Goal: Contribute content

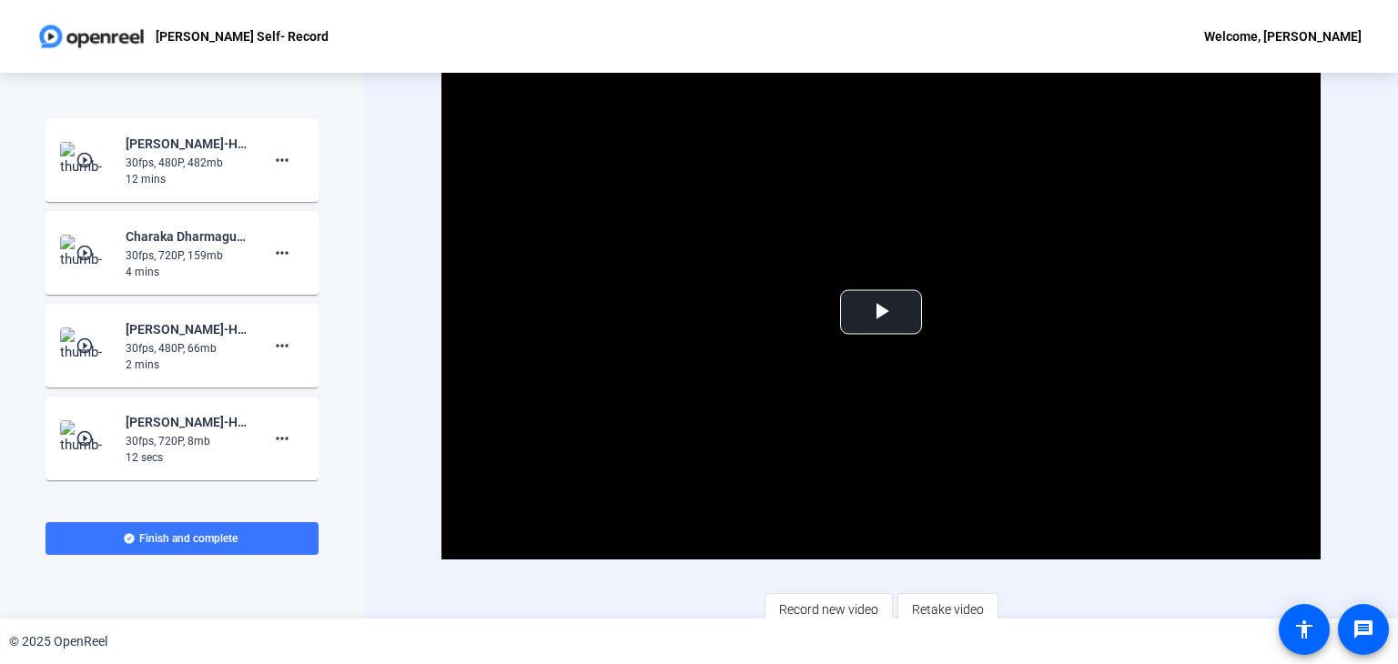
scroll to position [11, 0]
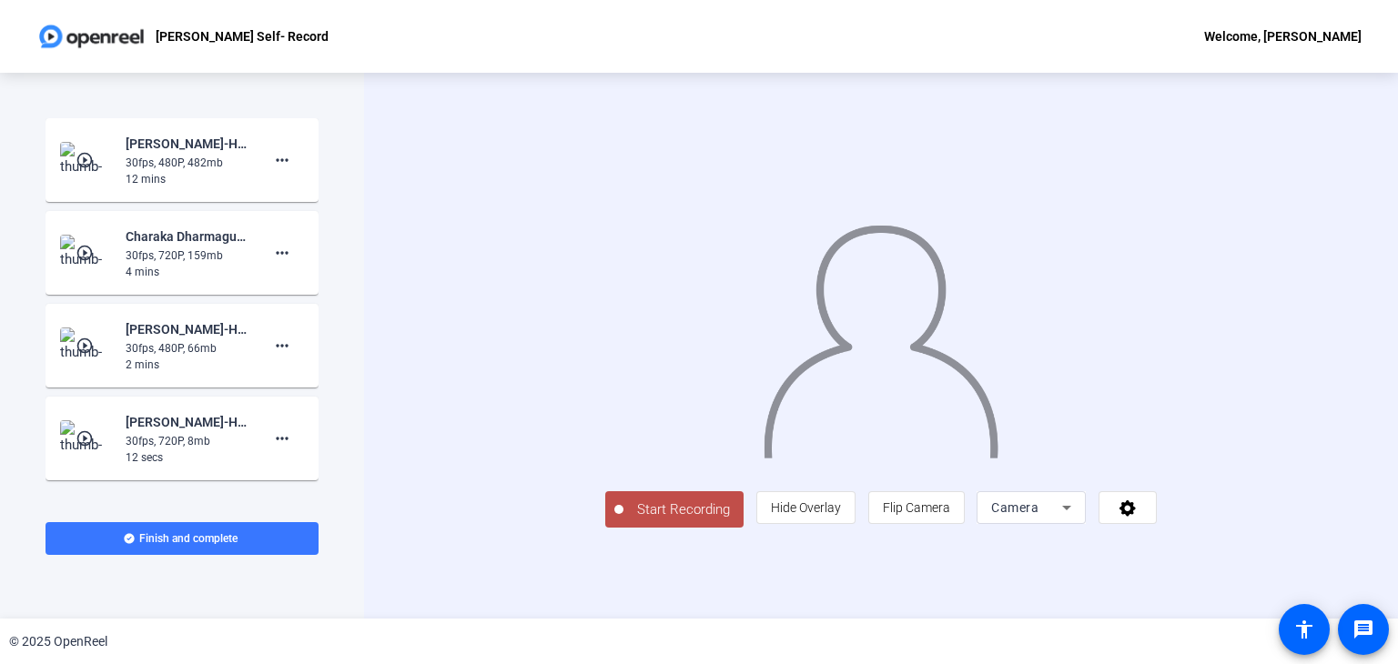
click at [623, 521] on span "Start Recording" at bounding box center [683, 510] width 120 height 21
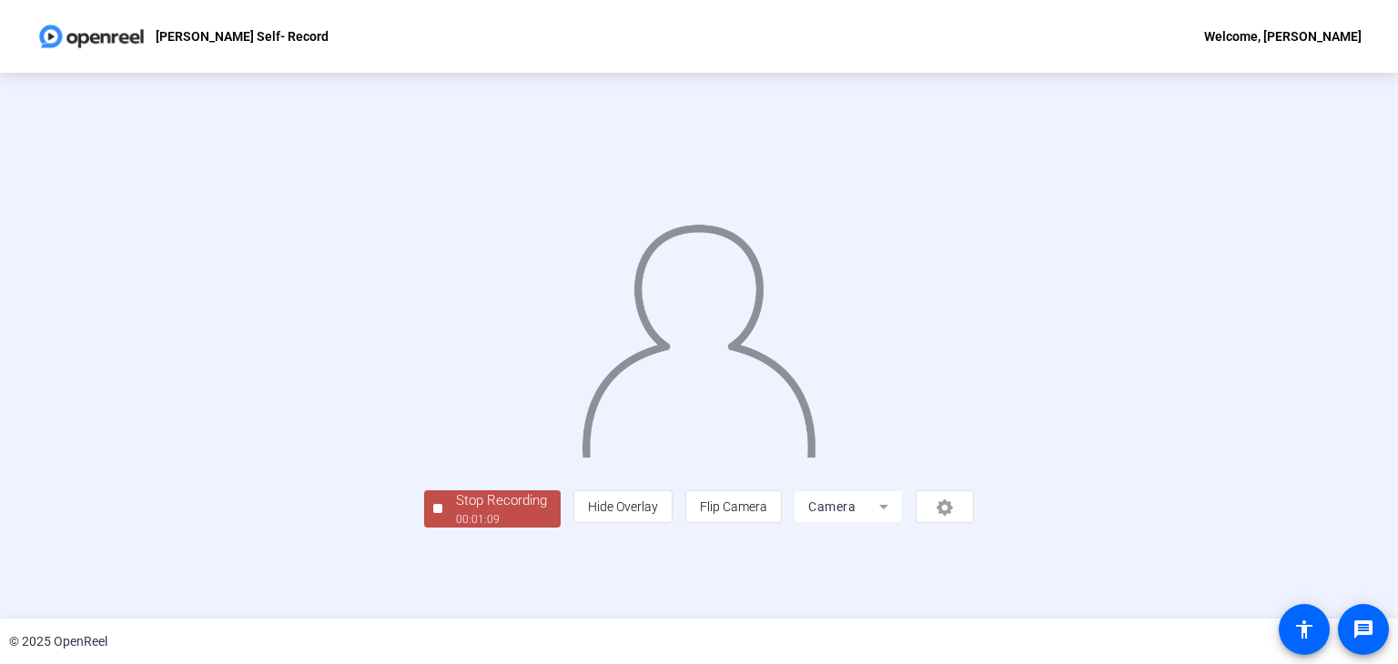
scroll to position [55, 0]
click at [456, 511] on div "Stop Recording" at bounding box center [501, 501] width 91 height 21
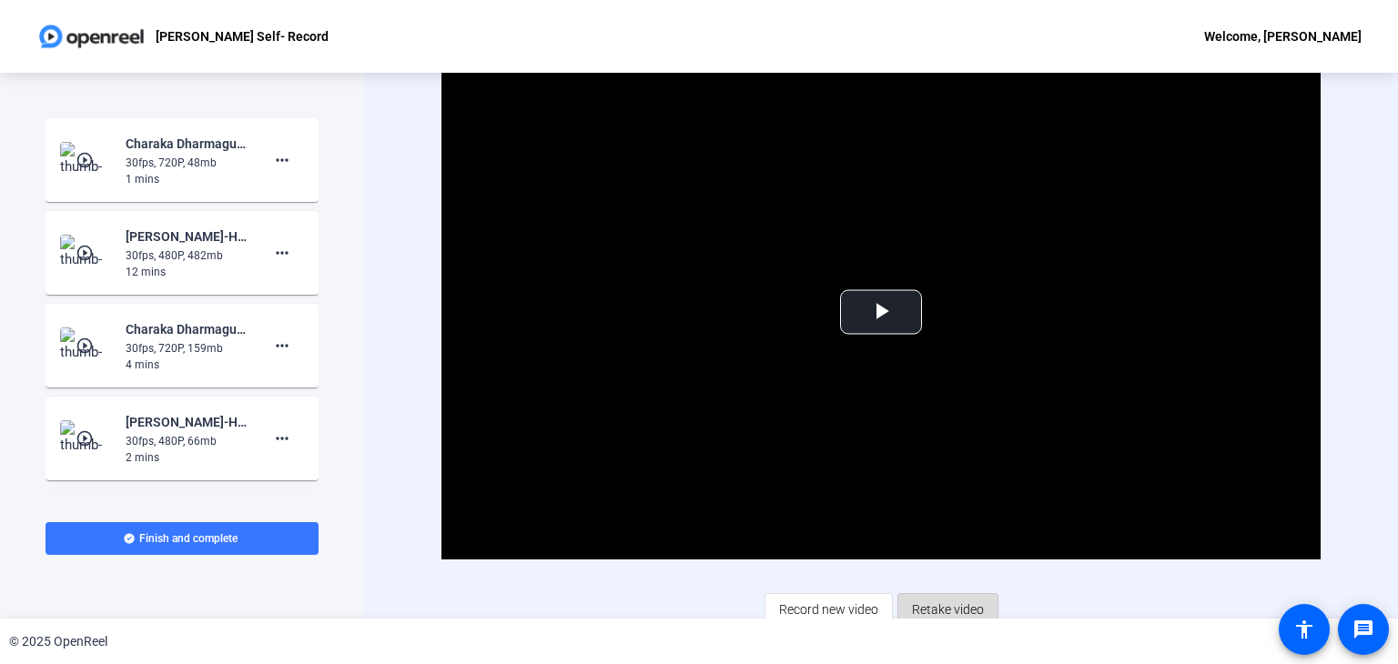
click at [947, 606] on span "Retake video" at bounding box center [948, 609] width 72 height 35
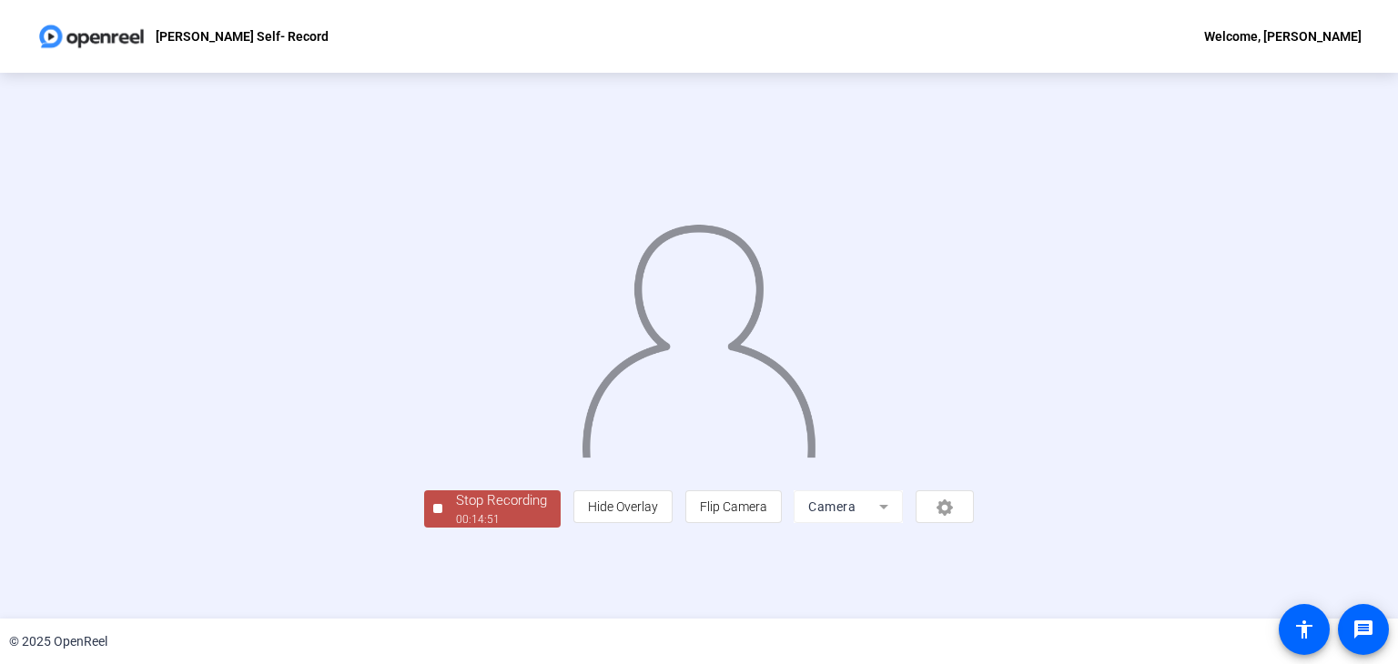
scroll to position [54, 0]
click at [456, 528] on div "00:14:53" at bounding box center [501, 519] width 91 height 16
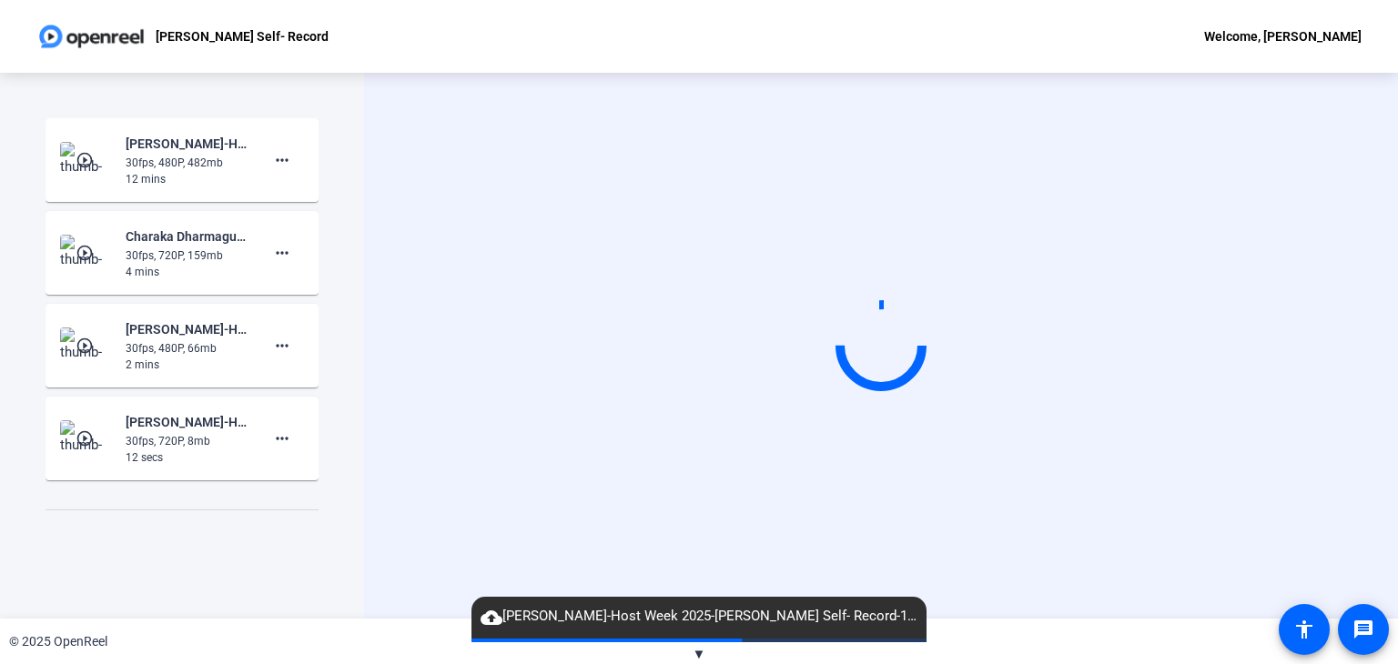
click at [216, 512] on div "Start Recording play_circle_outline Charaka Dharmagunaratne-Host Week 2025-Char…" at bounding box center [182, 326] width 273 height 417
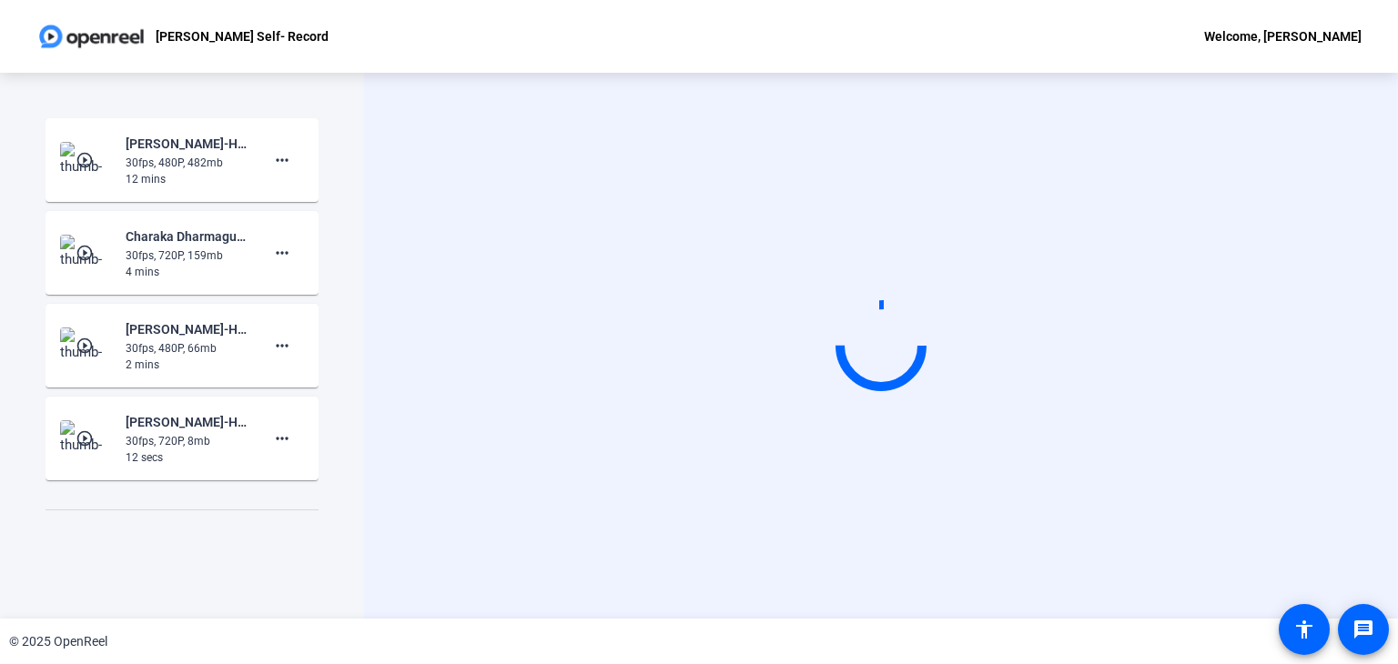
click at [352, 381] on div "Start Recording play_circle_outline Charaka Dharmagunaratne-Host Week 2025-Char…" at bounding box center [182, 346] width 364 height 546
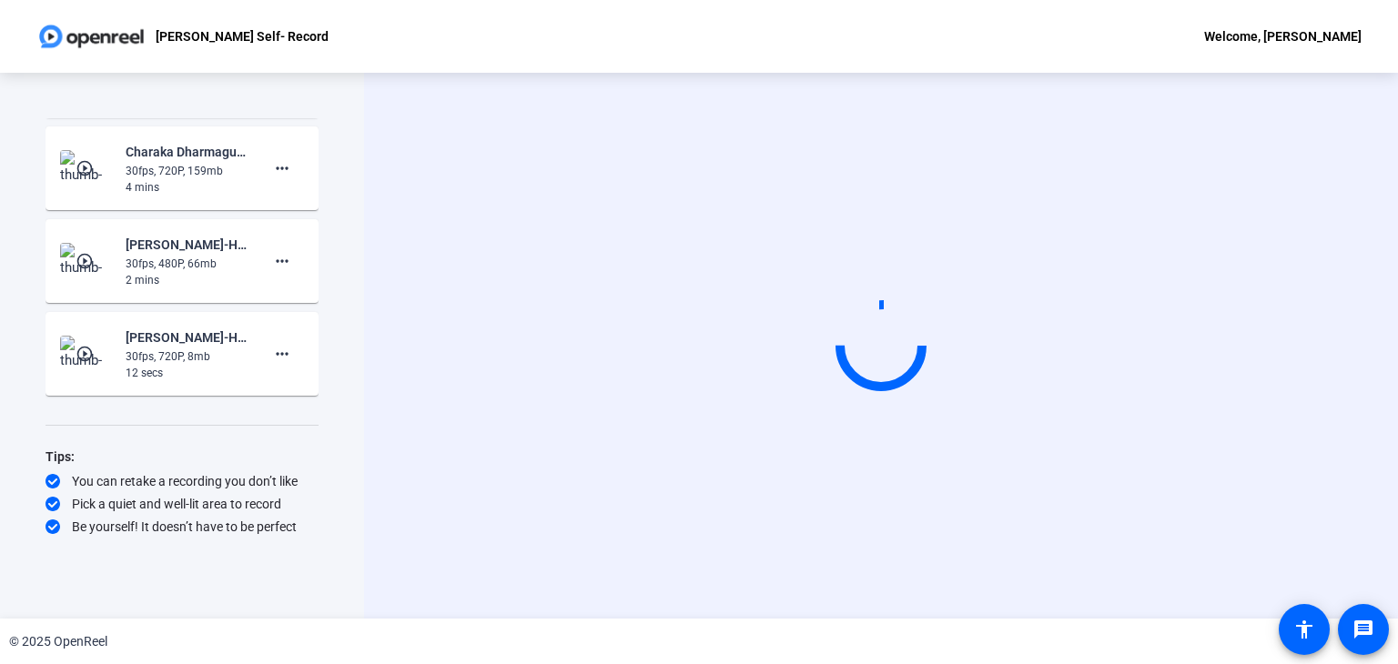
click at [404, 179] on div "Start Recording" at bounding box center [881, 346] width 1034 height 546
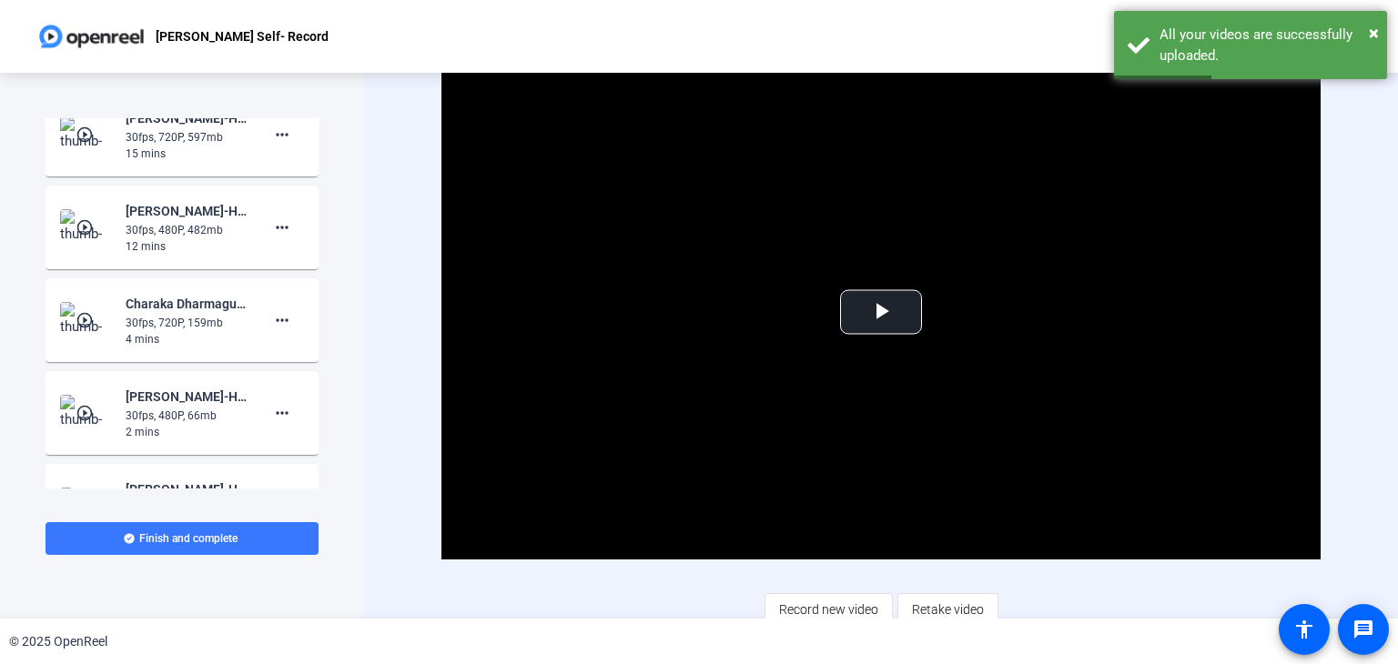
scroll to position [0, 0]
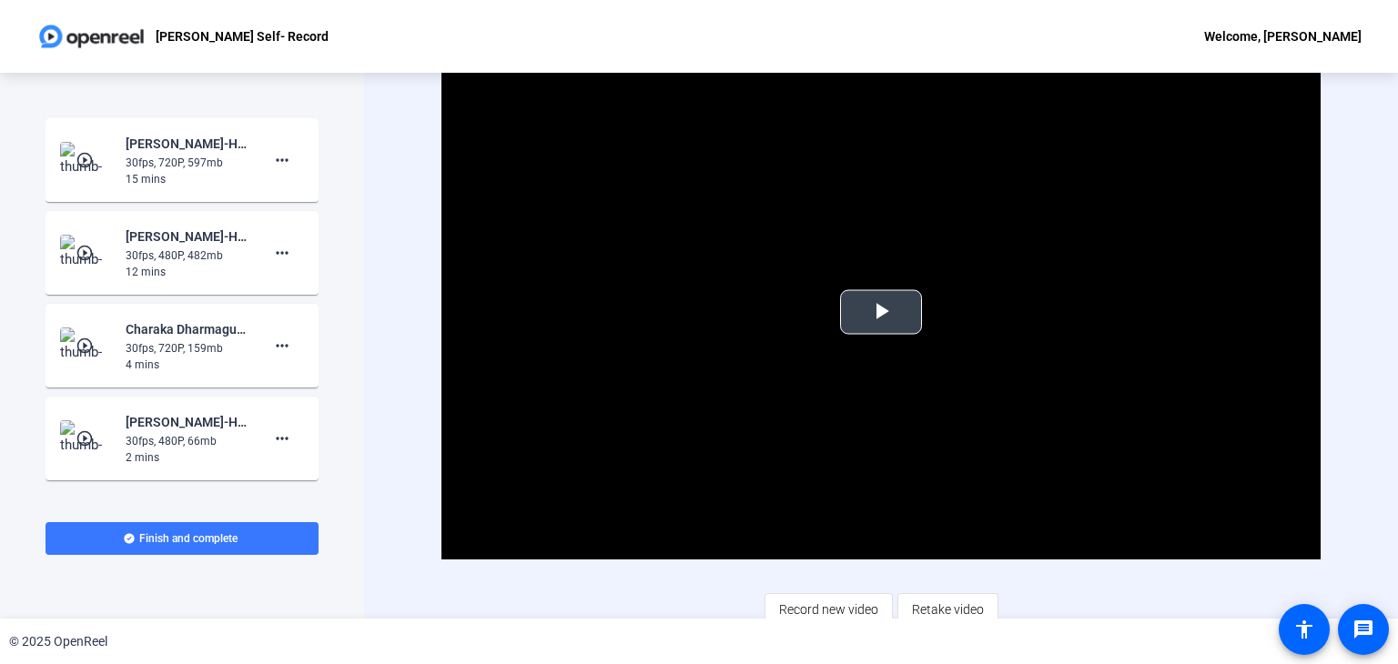
click at [881, 312] on span "Video Player" at bounding box center [881, 312] width 0 height 0
